Goal: Book appointment/travel/reservation

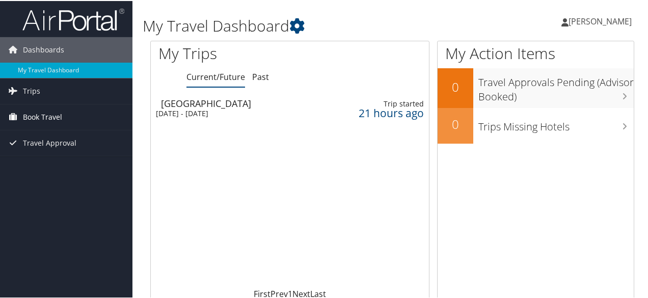
click at [58, 114] on span "Book Travel" at bounding box center [42, 115] width 39 height 25
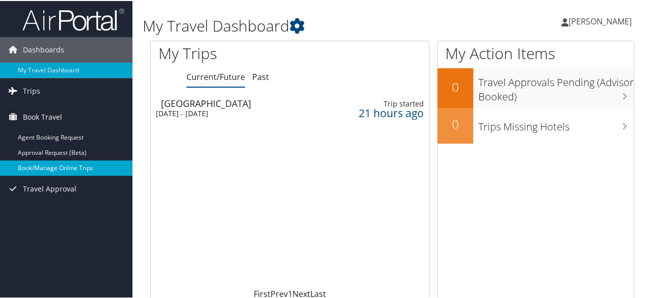
click at [44, 172] on link "Book/Manage Online Trips" at bounding box center [66, 166] width 132 height 15
